Goal: Task Accomplishment & Management: Complete application form

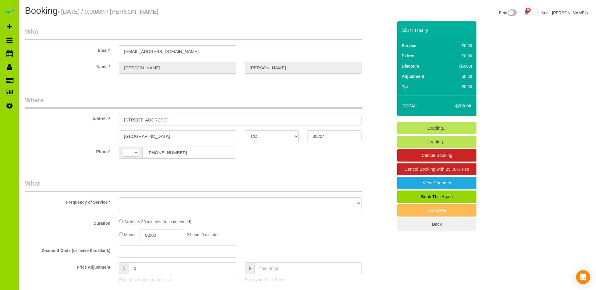
select select "CO"
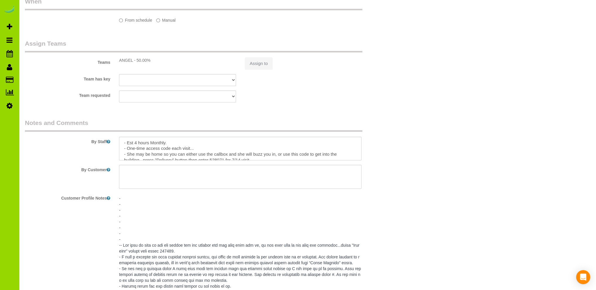
select select "string:[GEOGRAPHIC_DATA]"
select select "object:1068"
select select "string:fspay-0bd9503c-be07-47c4-8569-f476a03a9112"
select select "number:3"
select select "number:13"
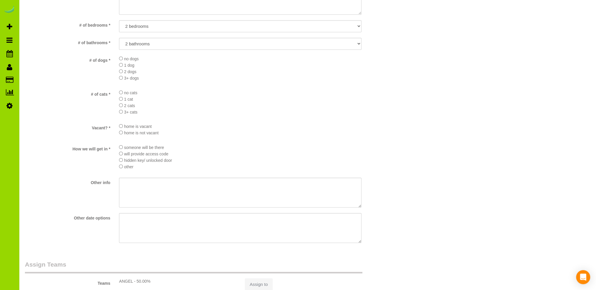
select select "object:1072"
select select "7"
select select "spot1"
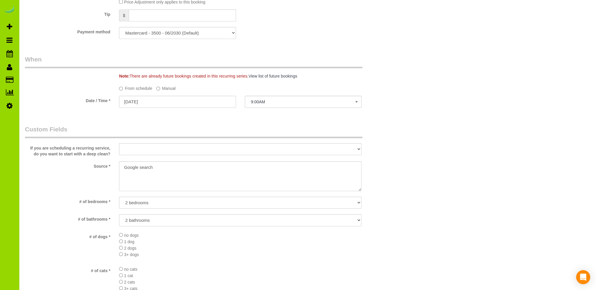
scroll to position [818, 0]
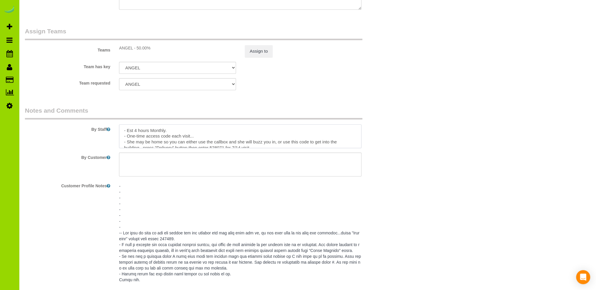
click at [195, 130] on textarea at bounding box center [240, 137] width 242 height 24
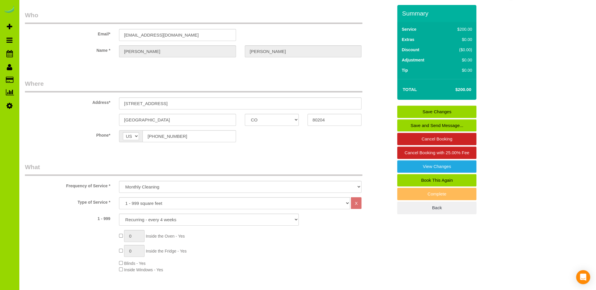
scroll to position [0, 0]
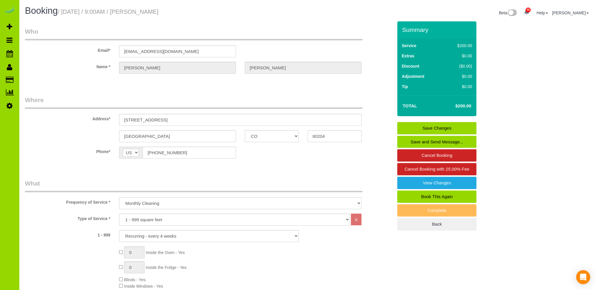
type textarea "- Est 4 hours Monthly. 8/12 moved from 8/11 - One-time access code each visit..…"
click at [426, 121] on div "Summary Service $200.00 Extras $0.00 Discount ($0.00) Adjustment $0.00 Tip $0.00" at bounding box center [436, 126] width 79 height 210
click at [426, 126] on link "Save Changes" at bounding box center [436, 128] width 79 height 12
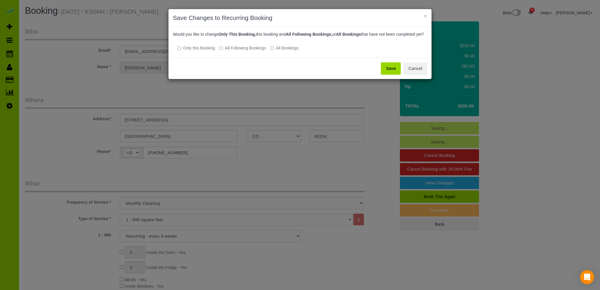
click at [390, 74] on button "Save" at bounding box center [391, 68] width 20 height 12
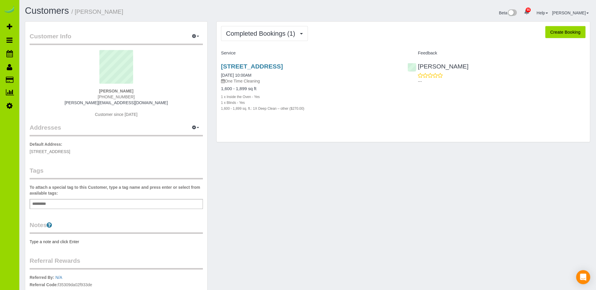
click at [559, 31] on button "Create Booking" at bounding box center [565, 32] width 40 height 12
select select "CO"
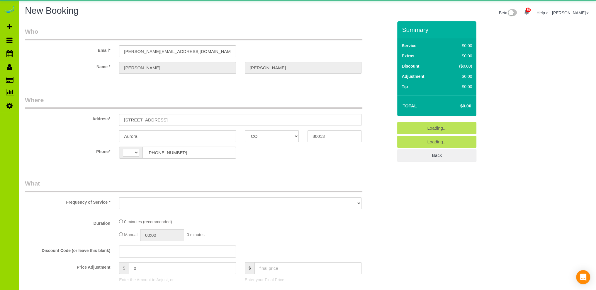
select select "string:[GEOGRAPHIC_DATA]"
select select "object:2395"
select select "string:fspay-55562175-3305-42ac-b63c-f0779e3440ef"
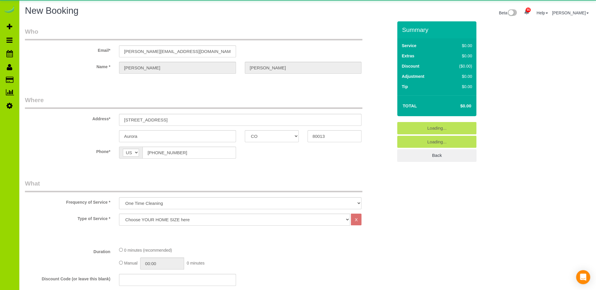
select select "object:2415"
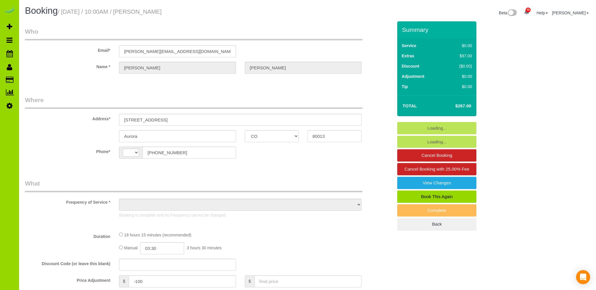
select select "CO"
select select "string:[GEOGRAPHIC_DATA]"
select select "object:1166"
select select "string:fspay-55562175-3305-42ac-b63c-f0779e3440ef"
select select "3"
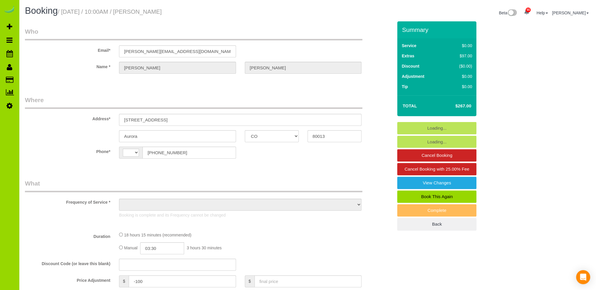
select select "spot1"
select select "number:4"
select select "number:14"
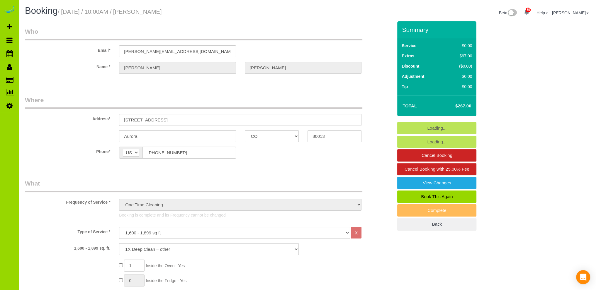
select select "object:1264"
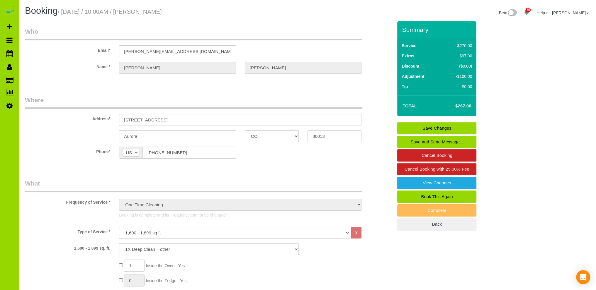
click at [428, 194] on link "Book This Again" at bounding box center [436, 197] width 79 height 12
select select "CO"
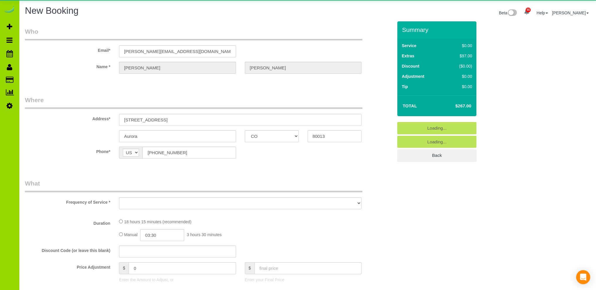
select select "object:1611"
select select "string:fspay-55562175-3305-42ac-b63c-f0779e3440ef"
select select "number:4"
select select "number:14"
select select "object:1963"
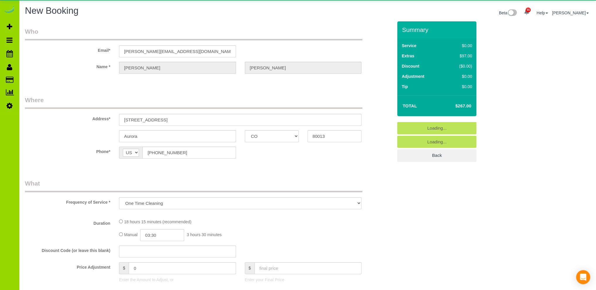
select select "3"
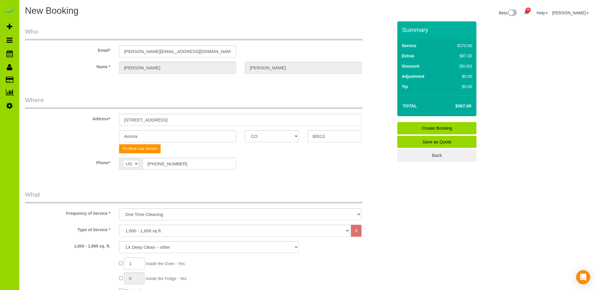
scroll to position [59, 0]
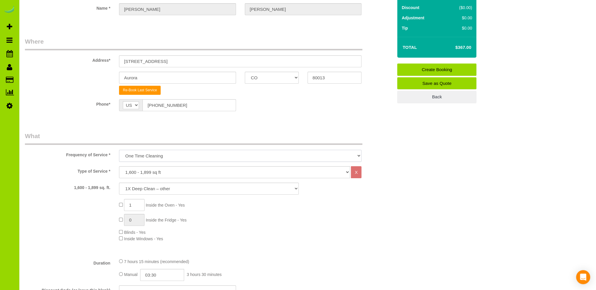
click at [176, 154] on select "One Time Cleaning Weekly Cleaning Biweekly Cleaning Monthly Cleaning" at bounding box center [240, 156] width 242 height 12
select select "object:1965"
click at [119, 150] on select "One Time Cleaning Weekly Cleaning Biweekly Cleaning Monthly Cleaning" at bounding box center [240, 156] width 242 height 12
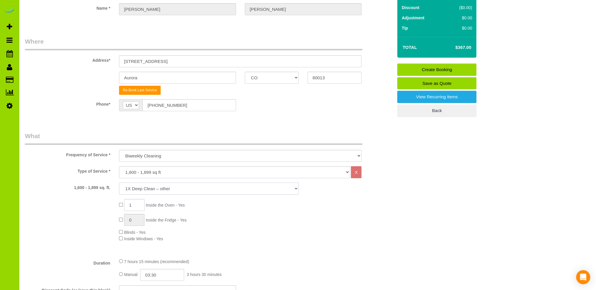
click at [155, 188] on select "1X Deep Clean – move in/out 1X Deep Clean – sale ready 1X Deep Clean – other 1X…" at bounding box center [209, 189] width 180 height 12
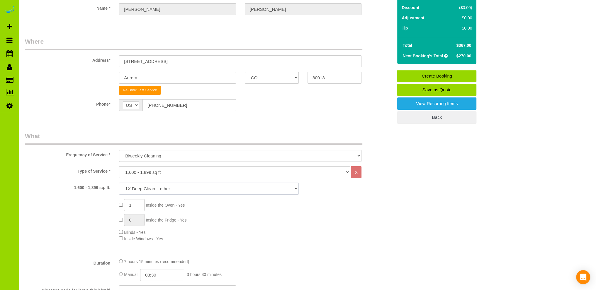
select select "6"
click at [119, 183] on select "1X Deep Clean – move in/out 1X Deep Clean – sale ready 1X Deep Clean – other 1X…" at bounding box center [209, 189] width 180 height 12
type input "0"
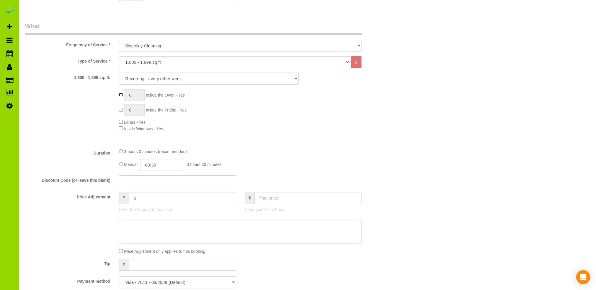
scroll to position [176, 0]
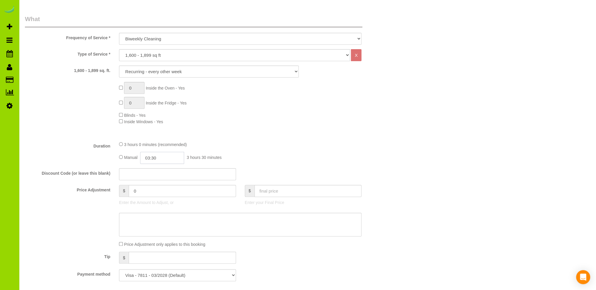
click at [157, 157] on input "03:30" at bounding box center [162, 158] width 44 height 12
type input "03:00"
click at [155, 204] on li "03:00" at bounding box center [156, 204] width 26 height 8
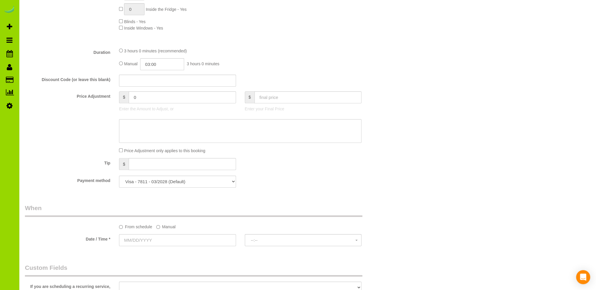
scroll to position [293, 0]
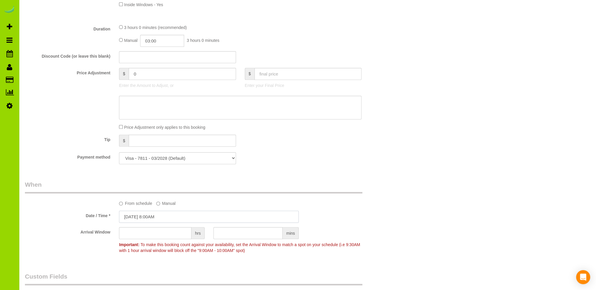
click at [138, 217] on input "08/11/2025 8:00AM" at bounding box center [209, 217] width 180 height 12
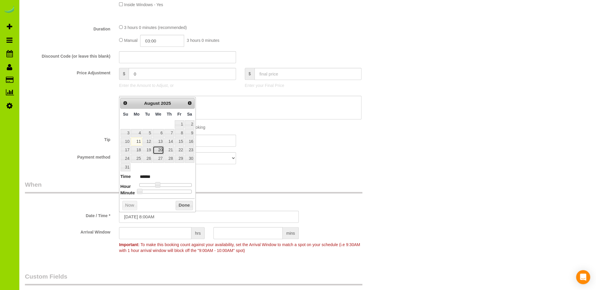
click at [161, 149] on link "20" at bounding box center [158, 150] width 11 height 8
type input "08/20/2025 9:00AM"
type input "******"
type input "08/20/2025 10:00AM"
type input "*******"
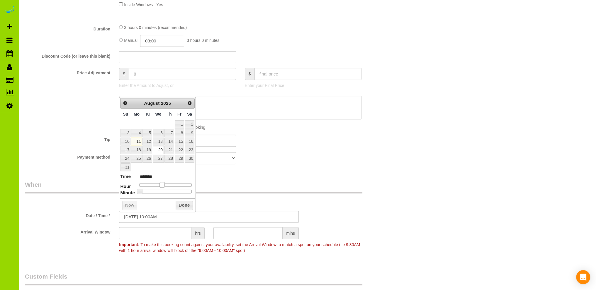
drag, startPoint x: 159, startPoint y: 183, endPoint x: 164, endPoint y: 183, distance: 4.7
click at [164, 183] on span at bounding box center [161, 184] width 5 height 5
type input "08/20/2025 9:00AM"
type input "******"
click at [159, 184] on span at bounding box center [159, 184] width 5 height 5
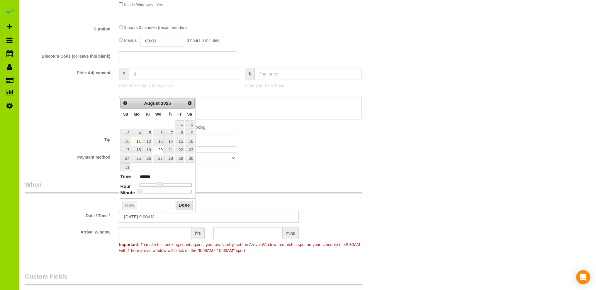
click at [183, 205] on button "Done" at bounding box center [184, 205] width 17 height 9
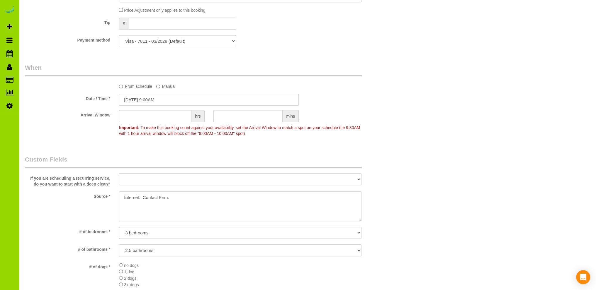
scroll to position [469, 0]
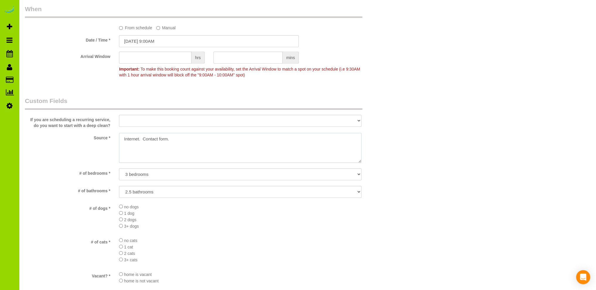
click at [123, 139] on textarea at bounding box center [240, 148] width 242 height 30
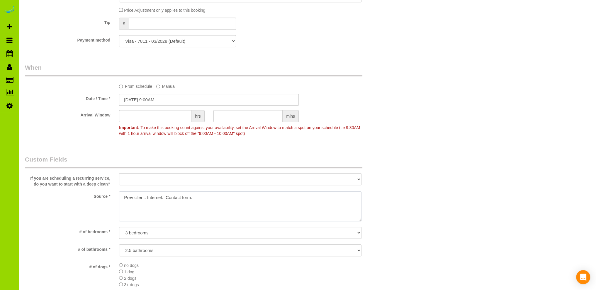
scroll to position [117, 0]
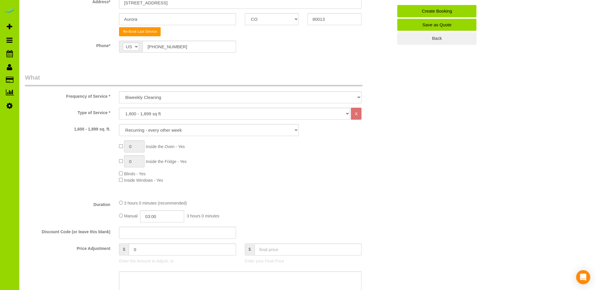
type textarea "Prev client. Internet. Contact form."
click at [150, 214] on input "03:00" at bounding box center [162, 217] width 44 height 12
type input "03:30"
click at [152, 241] on li "03:30" at bounding box center [156, 243] width 26 height 8
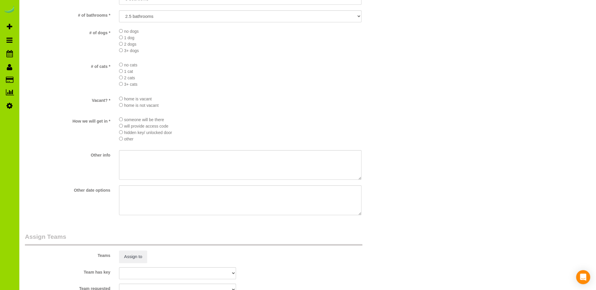
scroll to position [762, 0]
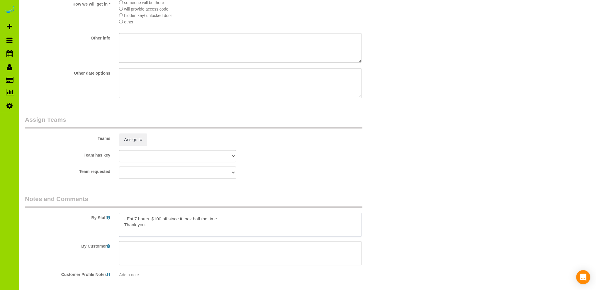
click at [136, 220] on textarea at bounding box center [240, 225] width 242 height 24
click at [231, 215] on textarea at bounding box center [240, 225] width 242 height 24
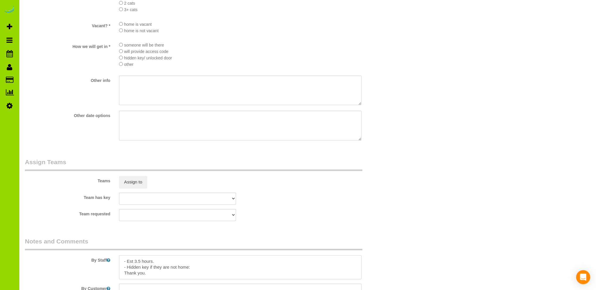
scroll to position [703, 0]
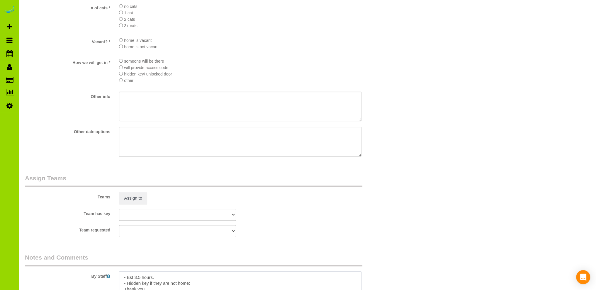
type textarea "- Est 3.5 hours. - Hidden key if they are not home: Thank you."
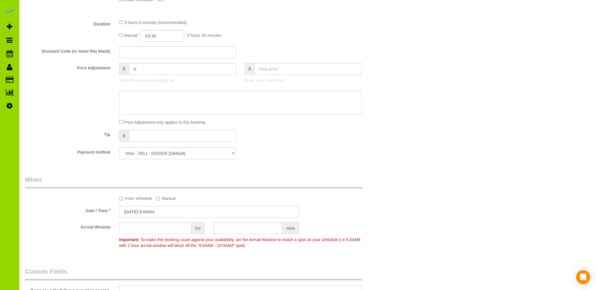
scroll to position [0, 0]
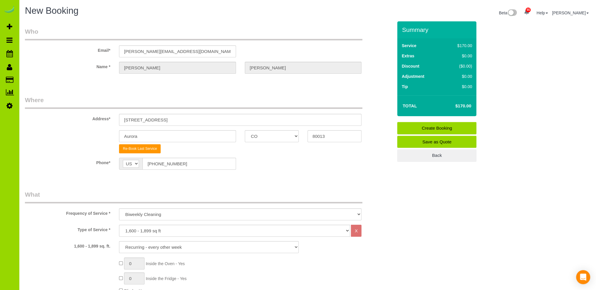
click at [425, 127] on link "Create Booking" at bounding box center [436, 128] width 79 height 12
